Goal: Task Accomplishment & Management: Complete application form

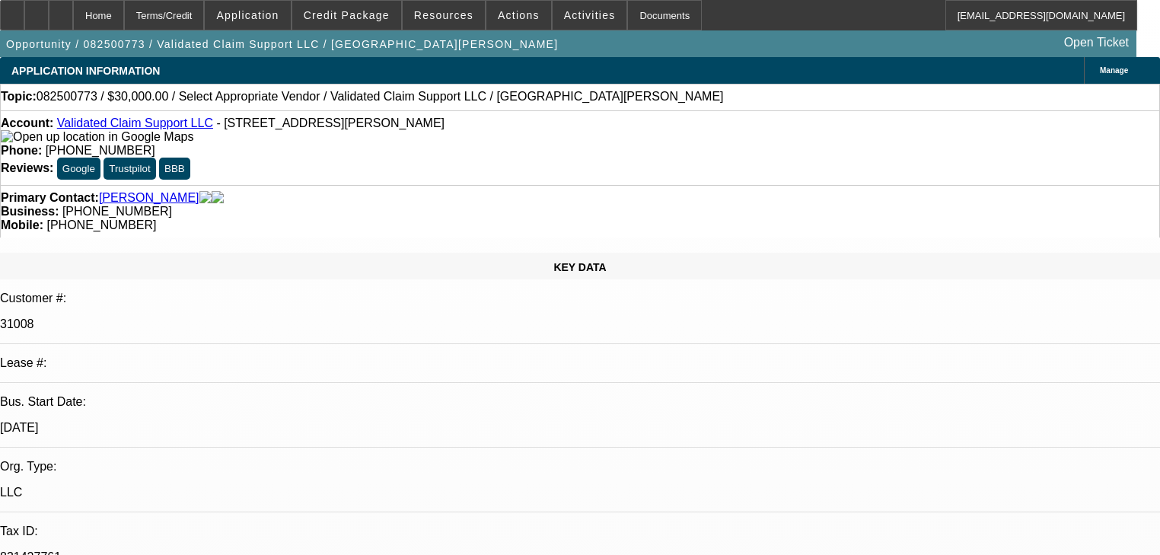
select select "0"
select select "2"
select select "0.1"
select select "4"
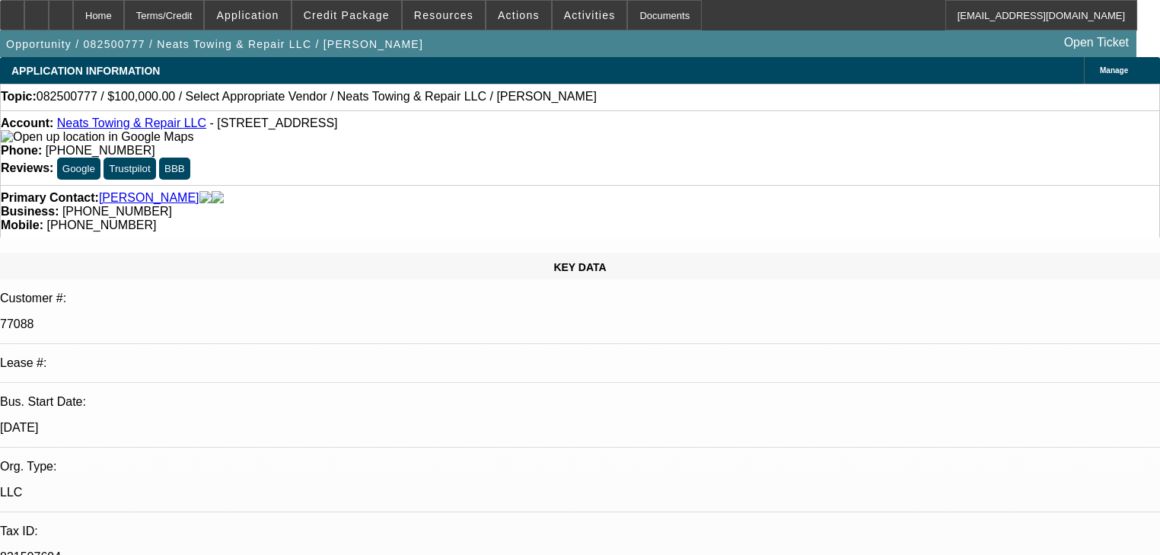
select select "0"
select select "2"
select select "0.1"
select select "4"
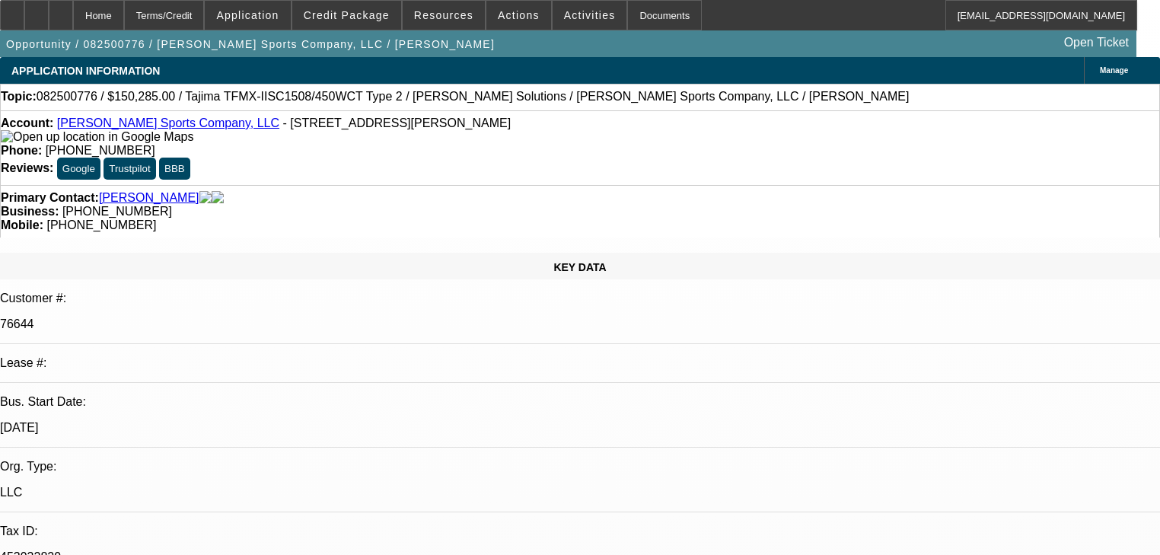
select select "0"
select select "2"
select select "0"
select select "2"
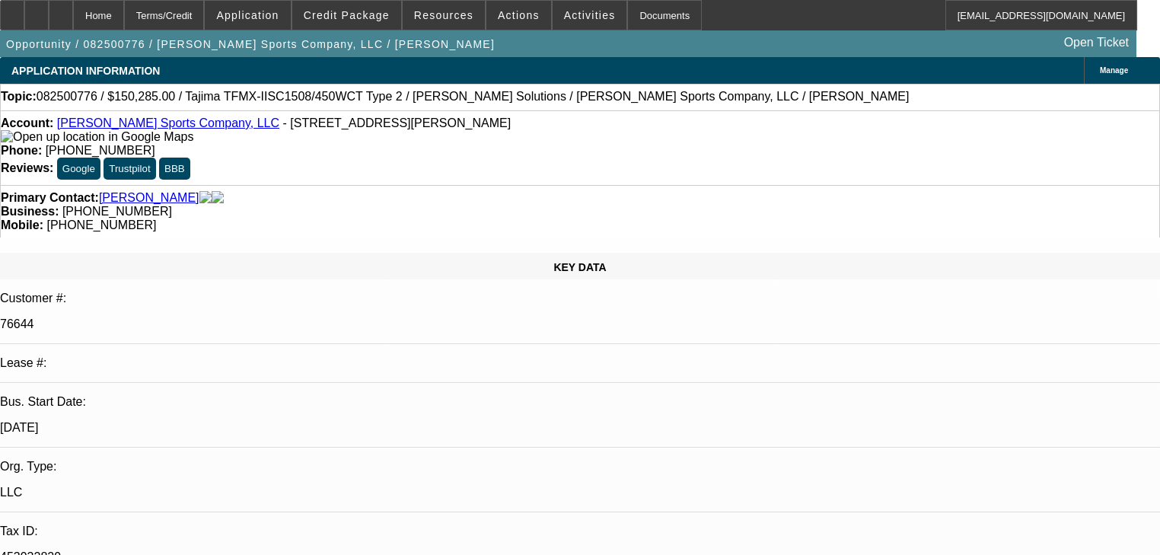
select select "0"
select select "2"
select select "0"
select select "2"
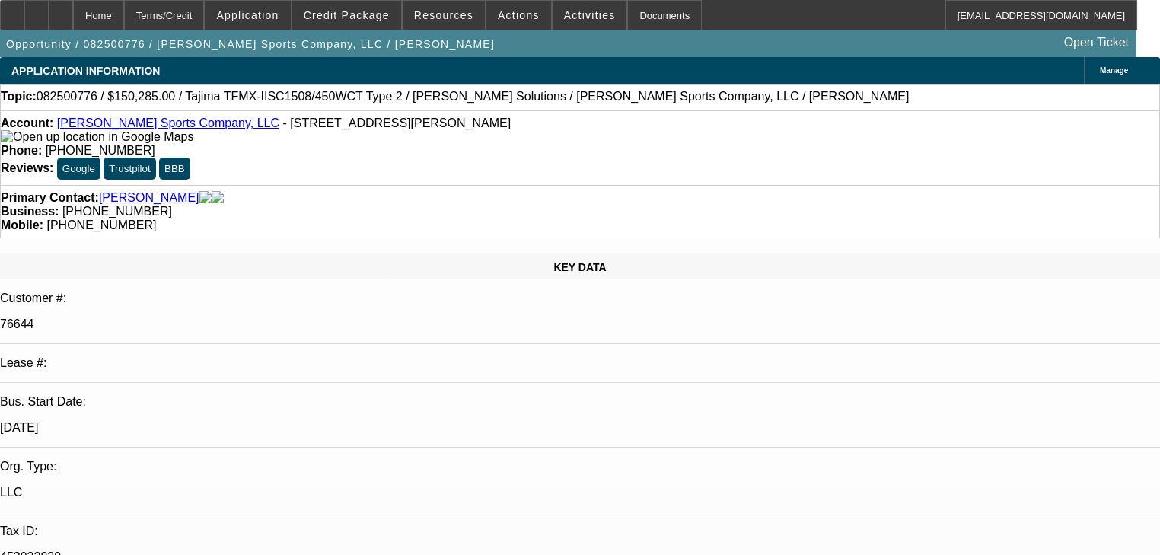
select select "0"
select select "2"
select select "0"
select select "2"
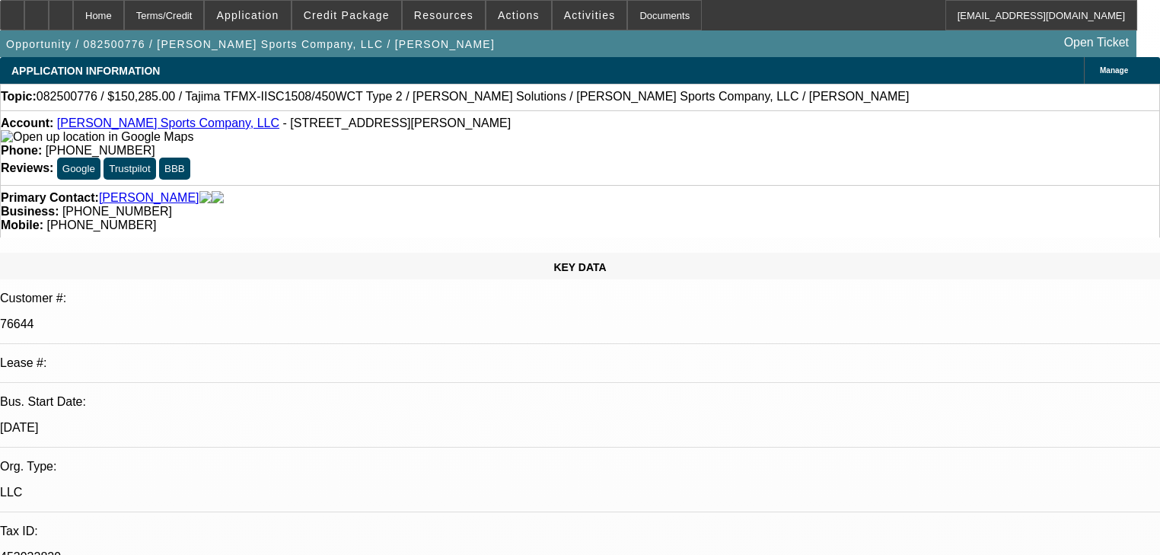
select select "0"
select select "2"
select select "0"
select select "2"
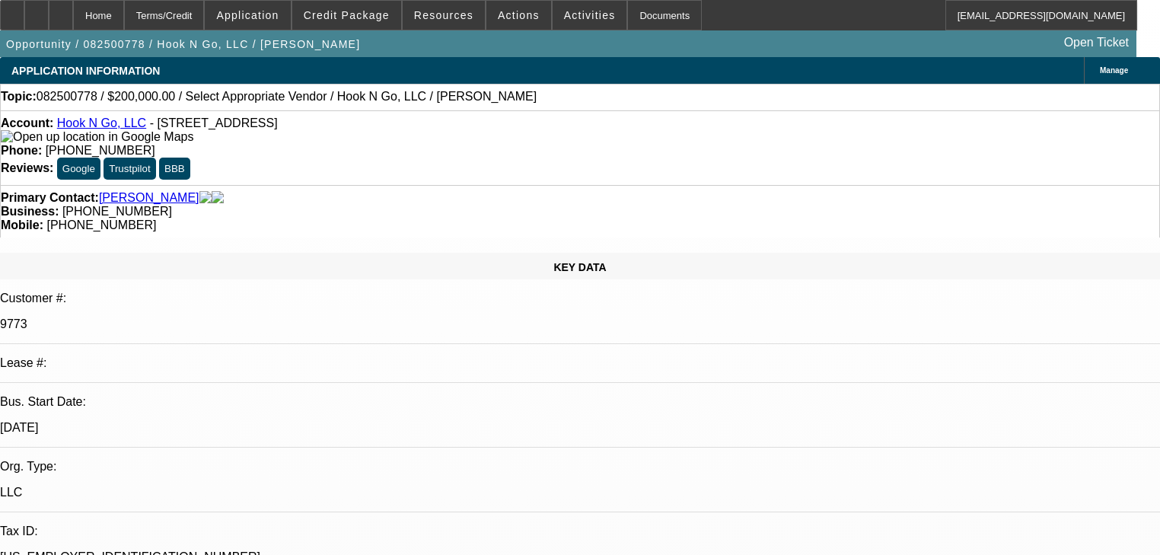
select select "0"
select select "2"
select select "0.1"
select select "4"
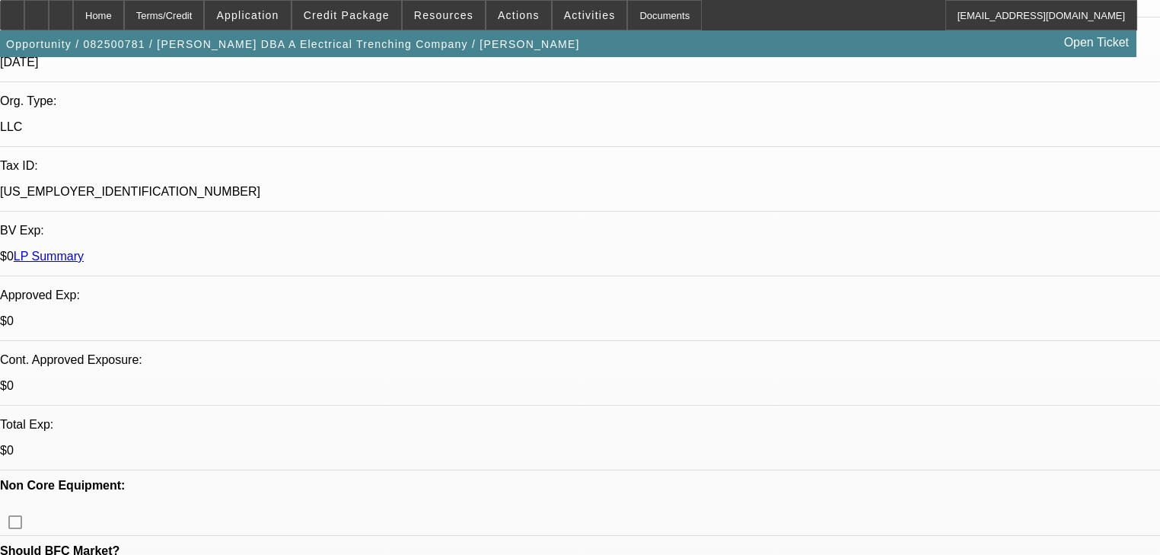
select select "0"
select select "2"
select select "0.1"
select select "4"
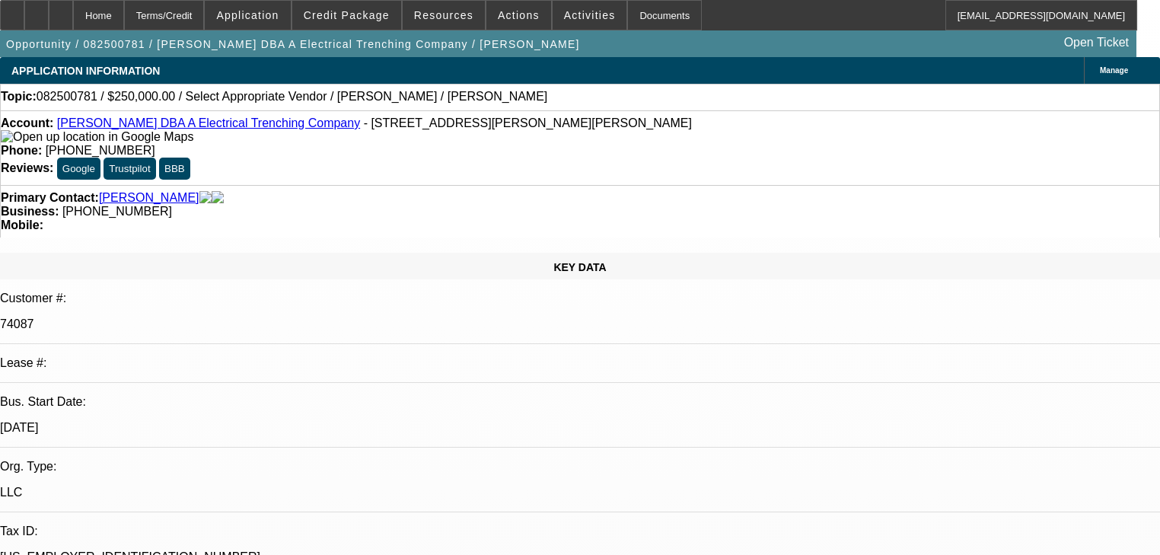
select select "0"
select select "2"
select select "0.1"
select select "4"
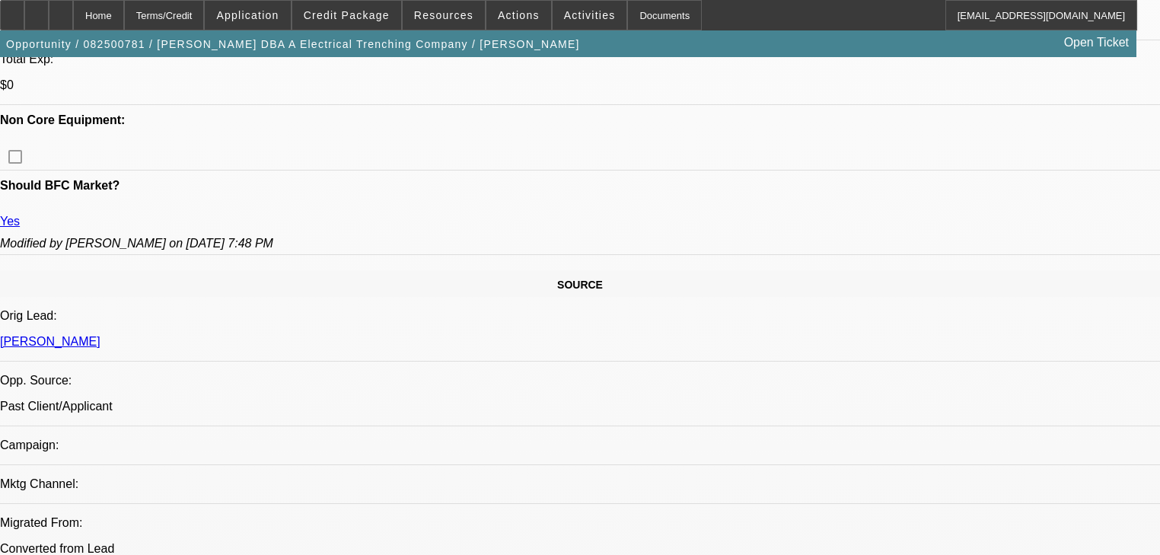
scroll to position [792, 0]
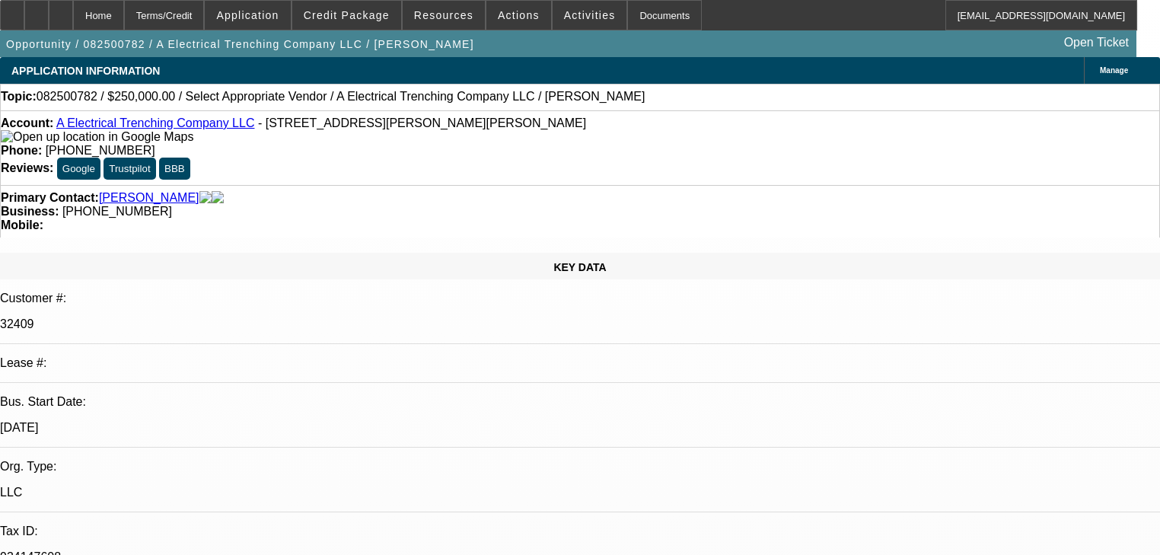
select select "0"
select select "2"
select select "0.1"
select select "4"
